Goal: Task Accomplishment & Management: Manage account settings

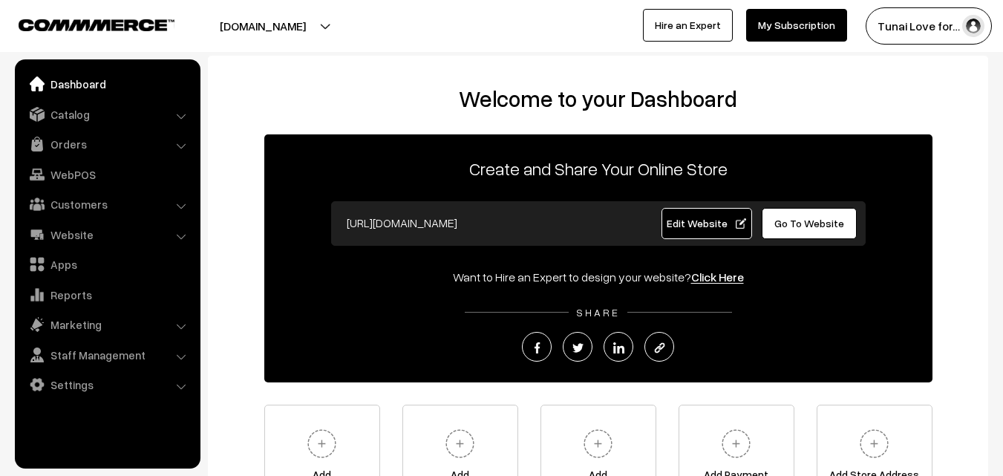
click at [80, 112] on link "Catalog" at bounding box center [107, 114] width 177 height 27
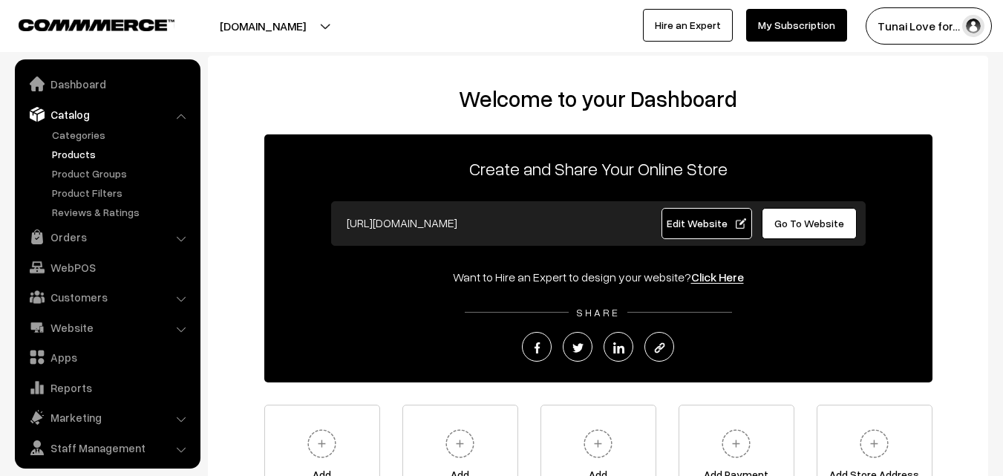
click at [65, 148] on link "Products" at bounding box center [121, 154] width 147 height 16
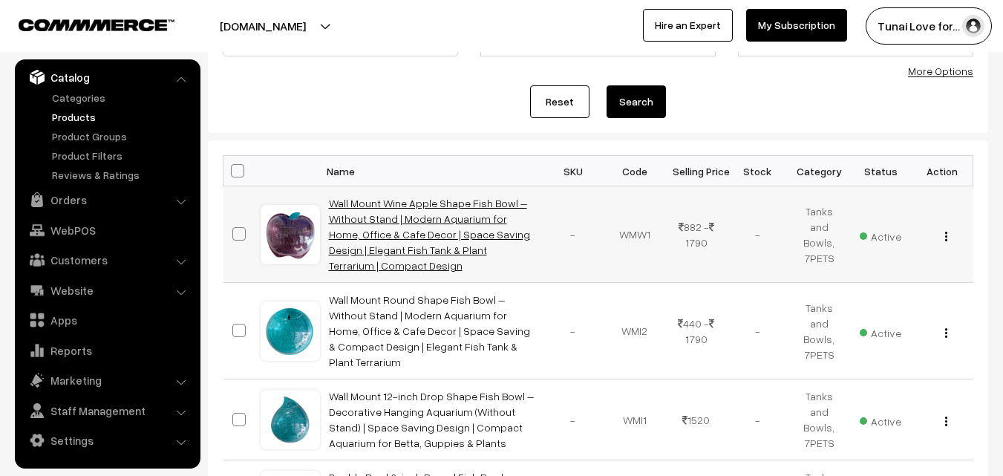
scroll to position [148, 0]
click at [362, 238] on link "Wall Mount Wine Apple Shape Fish Bowl – Without Stand | Modern Aquarium for Hom…" at bounding box center [429, 233] width 201 height 75
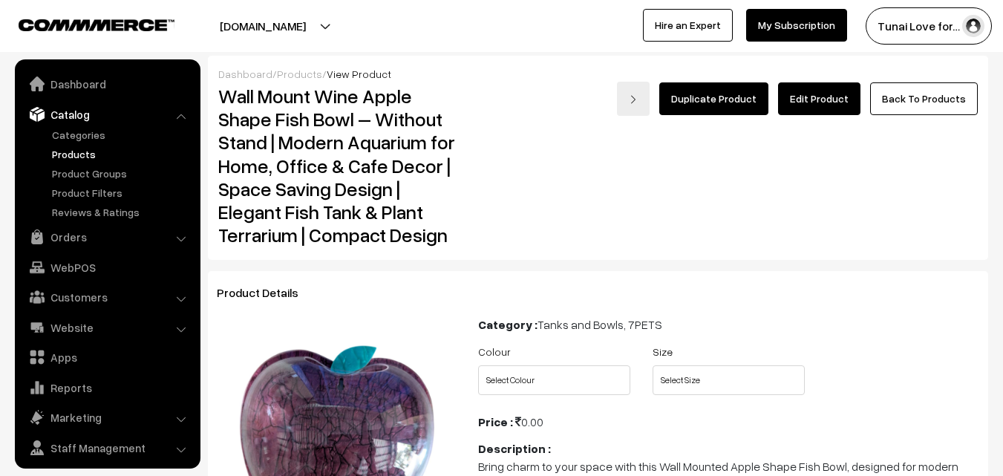
scroll to position [37, 0]
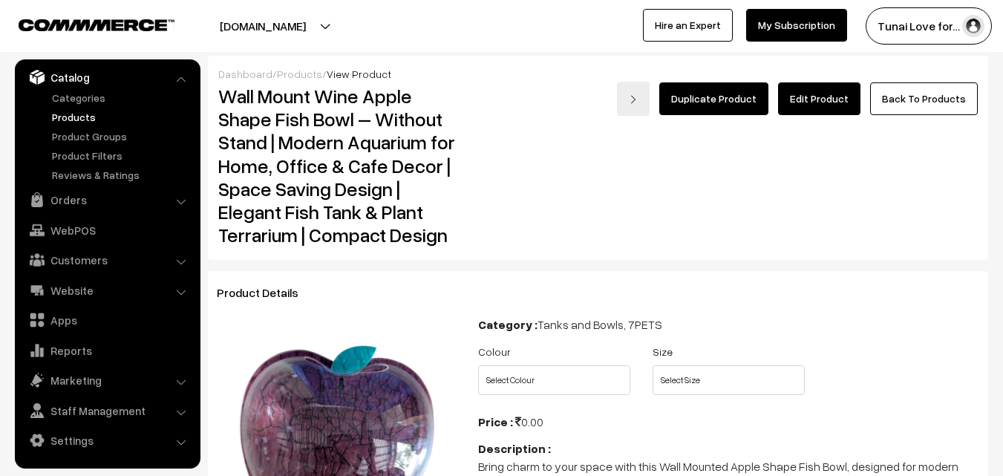
click at [791, 104] on link "Edit Product" at bounding box center [819, 98] width 82 height 33
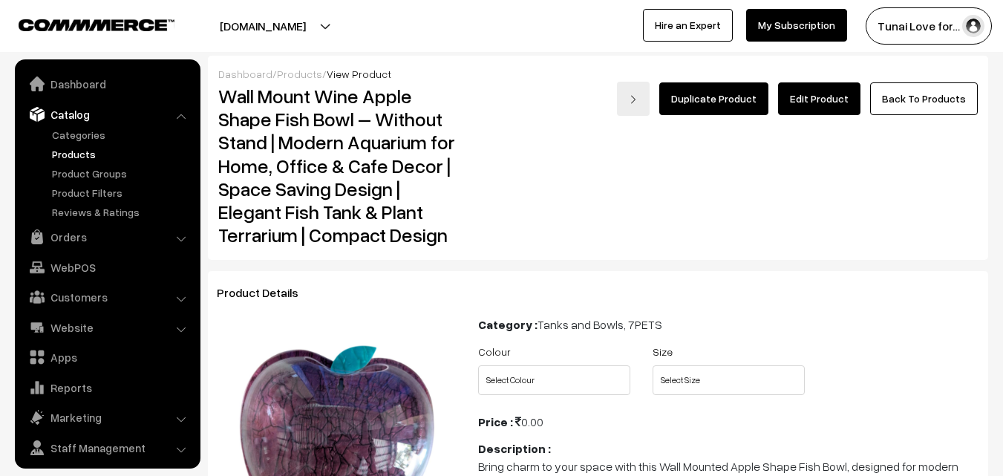
scroll to position [37, 0]
